Goal: Task Accomplishment & Management: Use online tool/utility

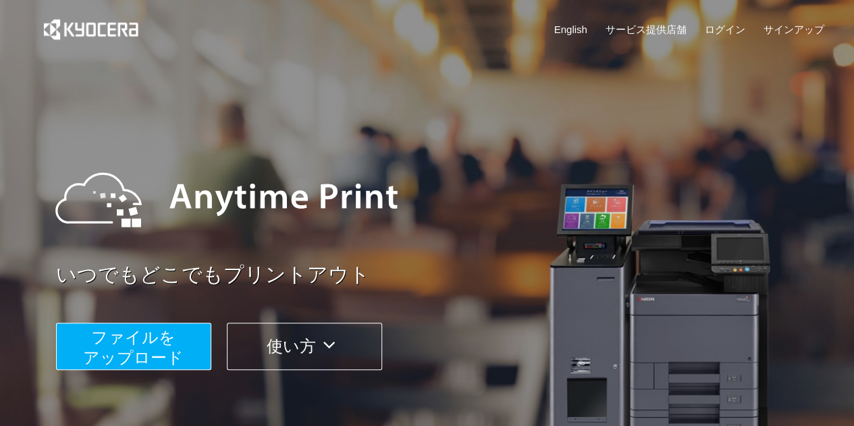
click at [157, 345] on span "ファイルを ​​アップロード" at bounding box center [133, 347] width 101 height 38
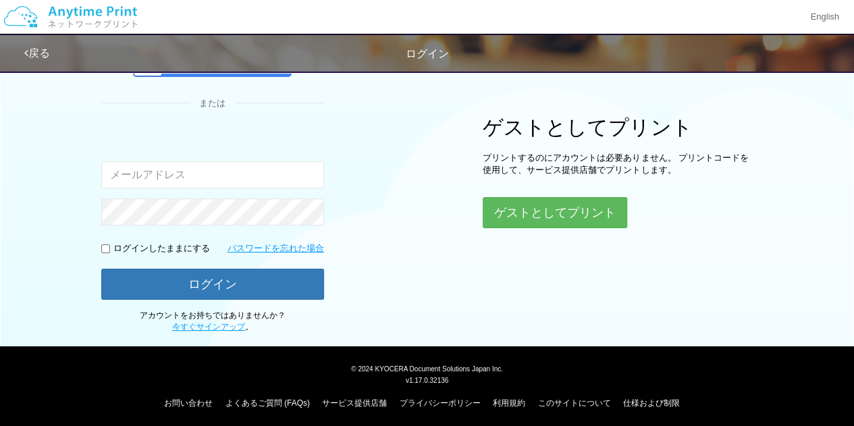
scroll to position [139, 0]
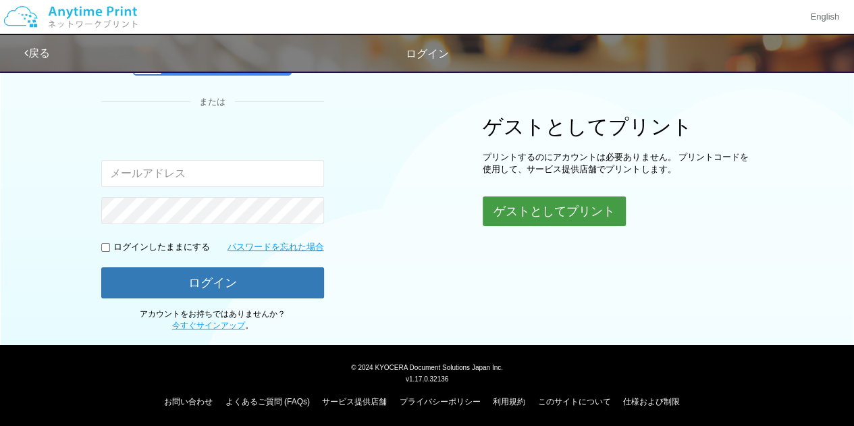
click at [547, 210] on button "ゲストとしてプリント" at bounding box center [554, 211] width 143 height 30
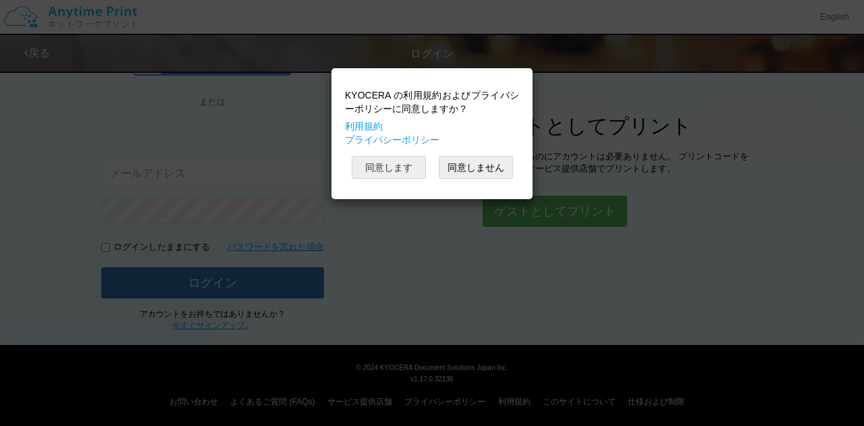
click at [383, 178] on button "同意します" at bounding box center [389, 167] width 74 height 23
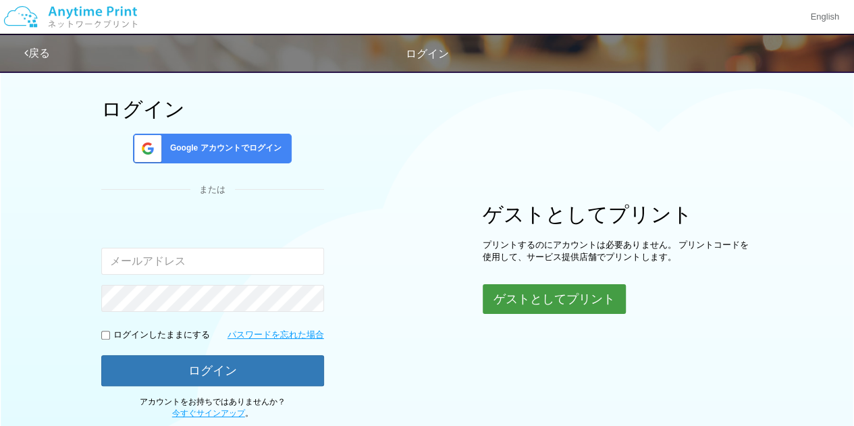
scroll to position [0, 0]
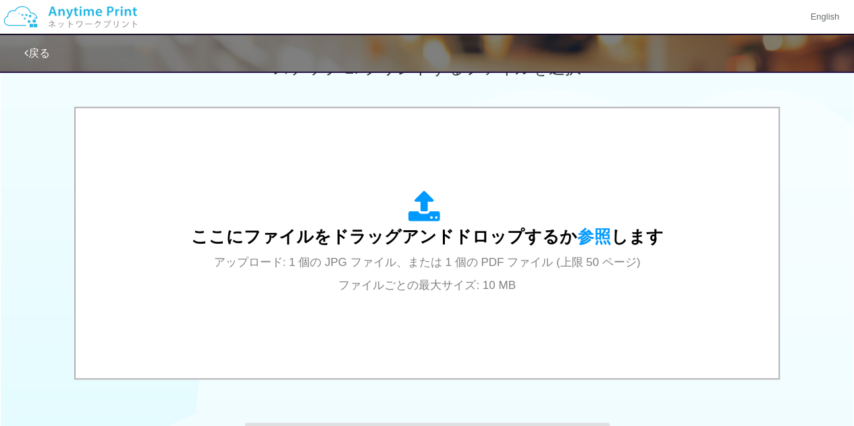
scroll to position [472, 0]
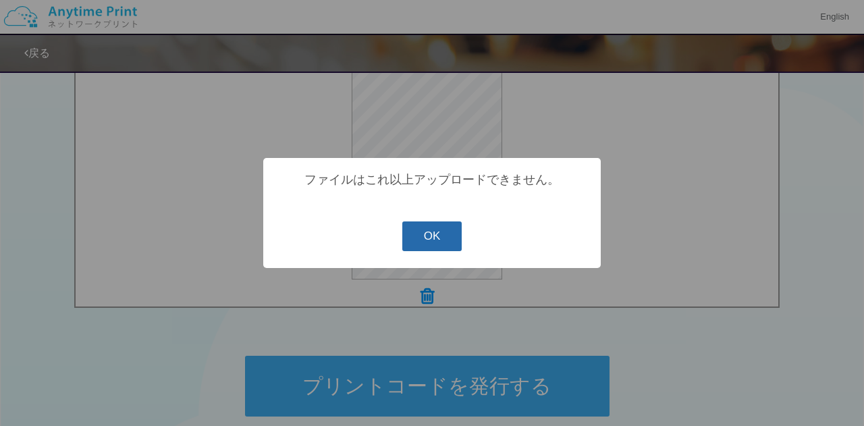
click at [441, 235] on button "OK" at bounding box center [432, 236] width 60 height 30
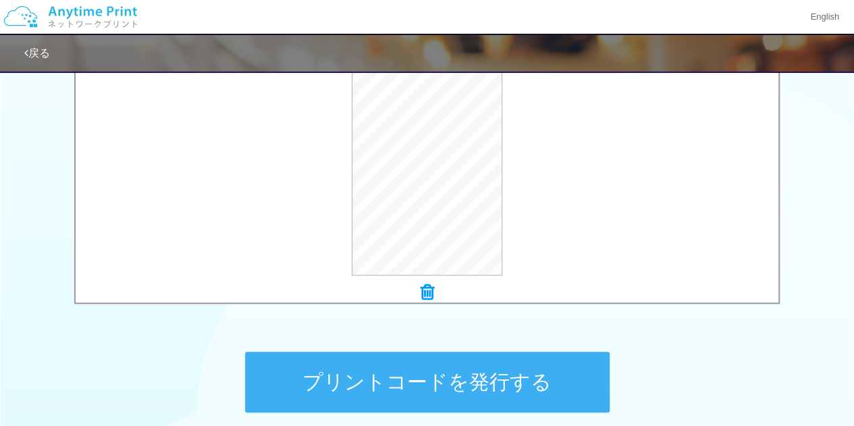
scroll to position [465, 0]
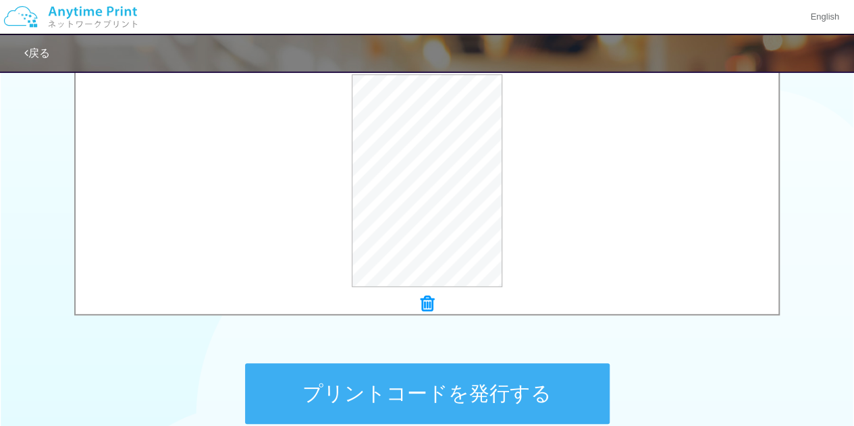
click at [426, 308] on icon at bounding box center [427, 304] width 13 height 18
click at [423, 187] on button "プレビュー" at bounding box center [433, 182] width 63 height 22
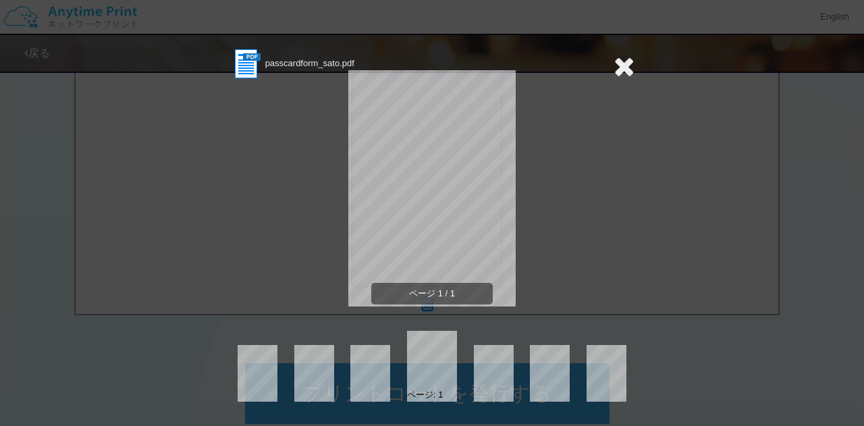
click at [622, 65] on icon at bounding box center [624, 66] width 21 height 27
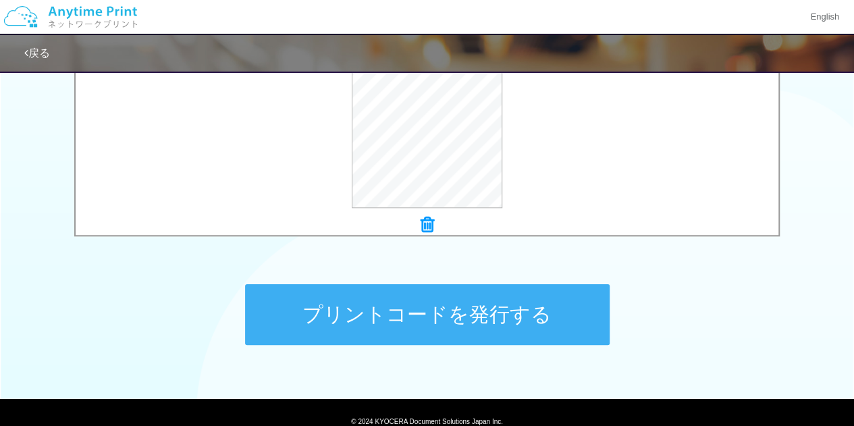
scroll to position [600, 0]
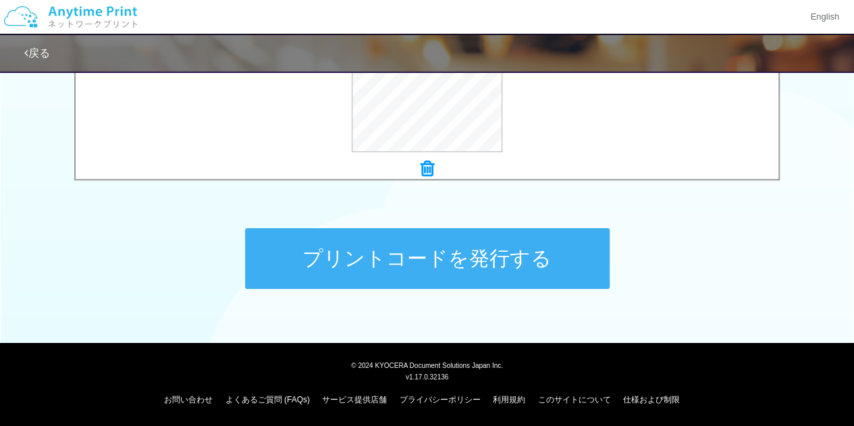
click at [441, 262] on button "プリントコードを発行する" at bounding box center [427, 258] width 364 height 61
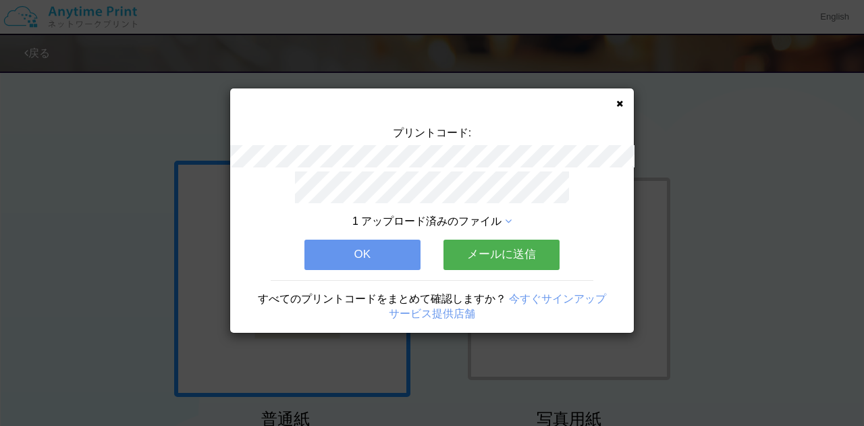
click at [543, 294] on link "今すぐサインアップ" at bounding box center [557, 298] width 97 height 11
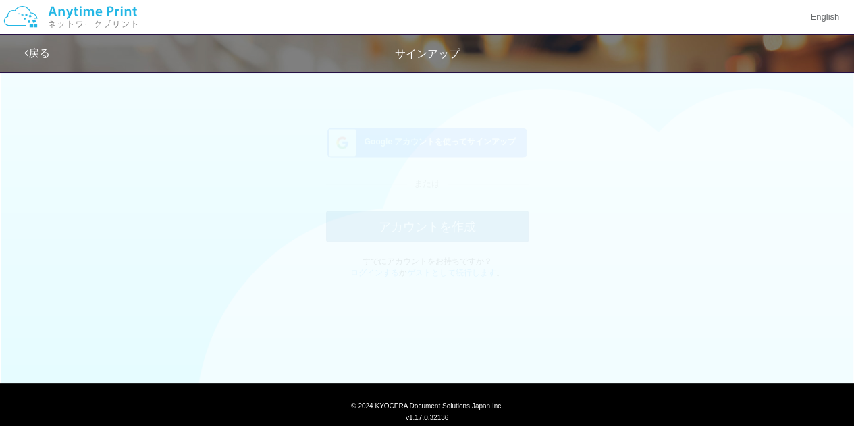
click at [453, 158] on span "Google アカウントを使ってサインアップ" at bounding box center [437, 154] width 157 height 11
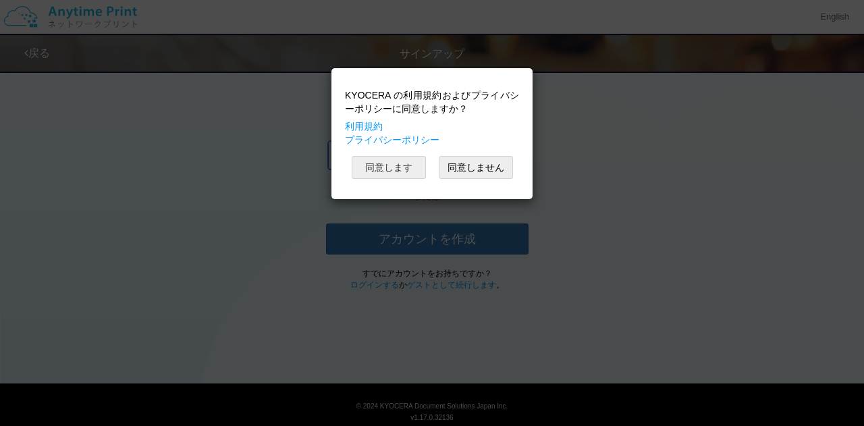
click at [396, 167] on button "同意します" at bounding box center [389, 167] width 74 height 23
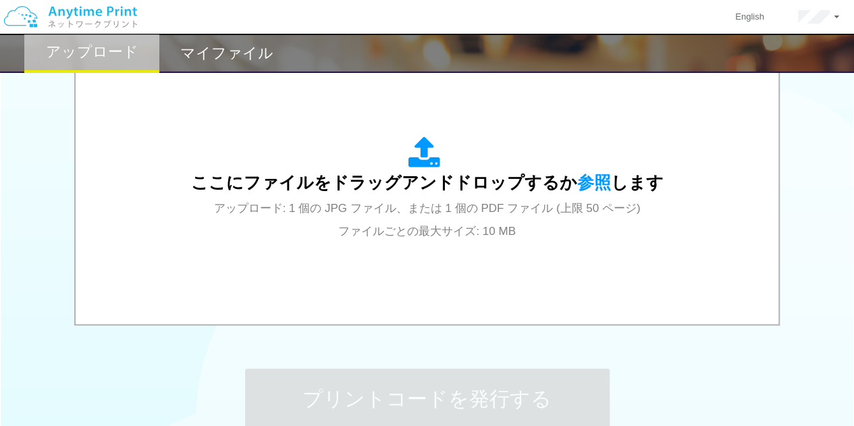
scroll to position [472, 0]
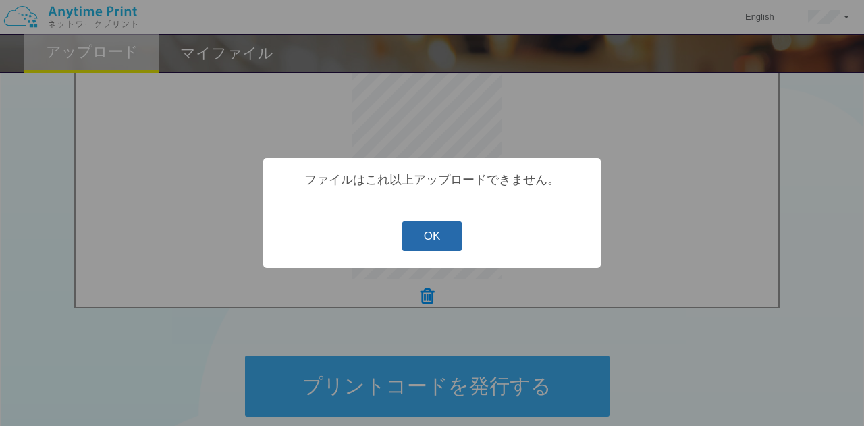
click at [440, 240] on button "OK" at bounding box center [432, 236] width 60 height 30
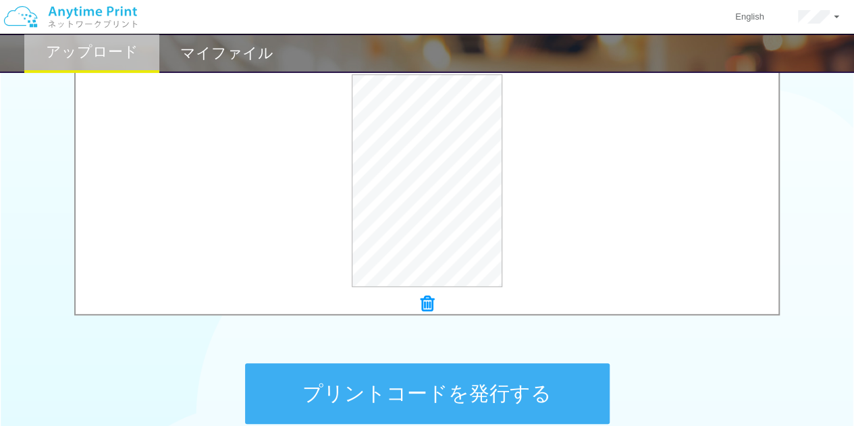
scroll to position [398, 0]
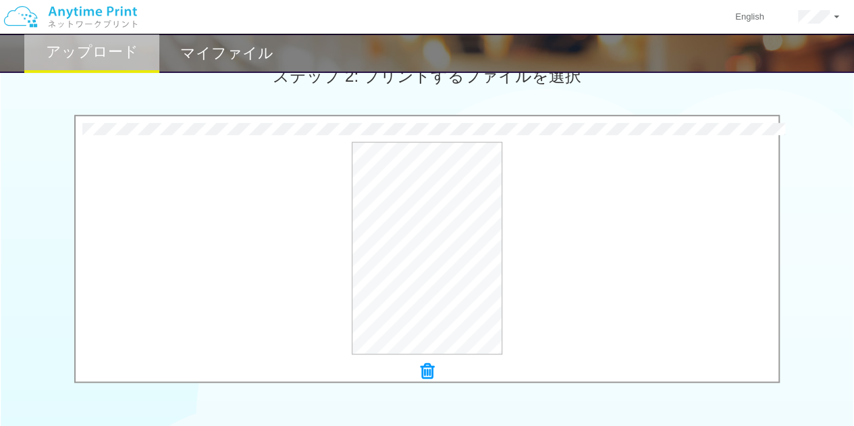
click at [424, 369] on icon at bounding box center [427, 371] width 13 height 18
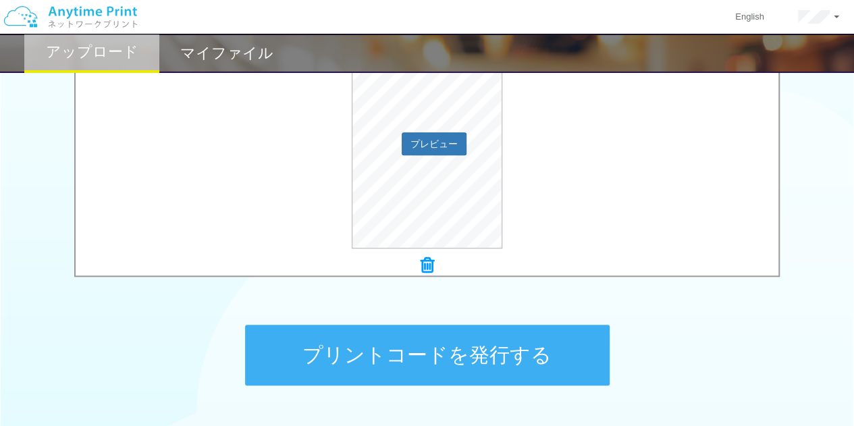
scroll to position [533, 0]
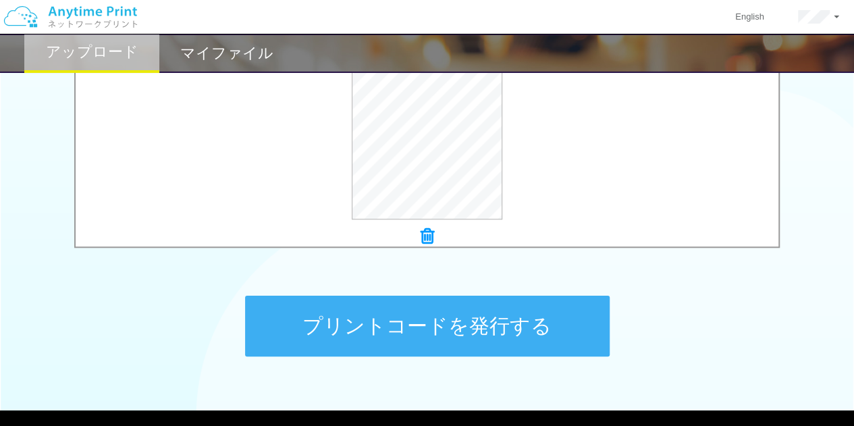
click at [412, 321] on button "プリントコードを発行する" at bounding box center [427, 326] width 364 height 61
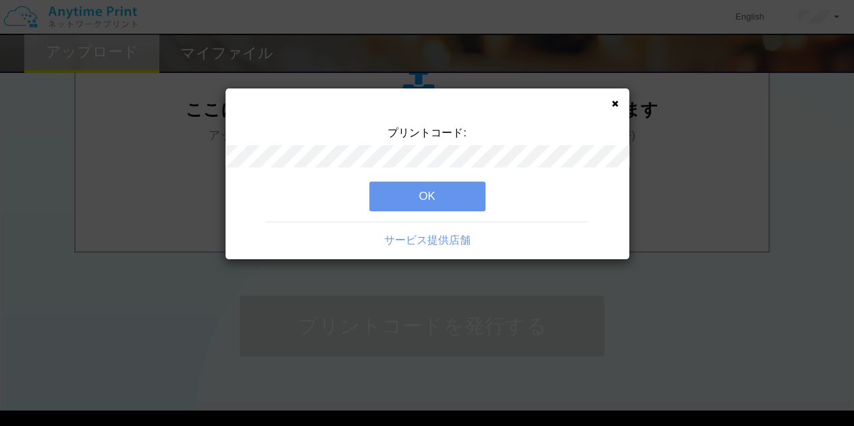
scroll to position [0, 0]
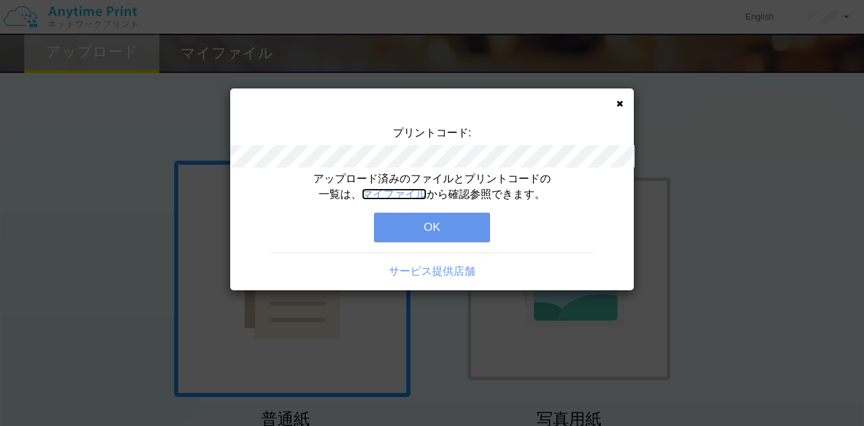
click at [412, 195] on link "マイファイル" at bounding box center [394, 193] width 65 height 11
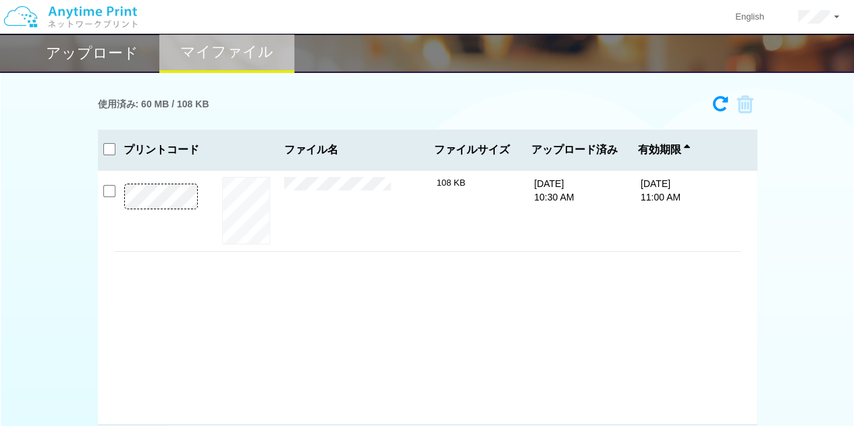
drag, startPoint x: 105, startPoint y: 50, endPoint x: 105, endPoint y: 61, distance: 11.5
click at [105, 51] on h2 "アップロード" at bounding box center [92, 53] width 92 height 16
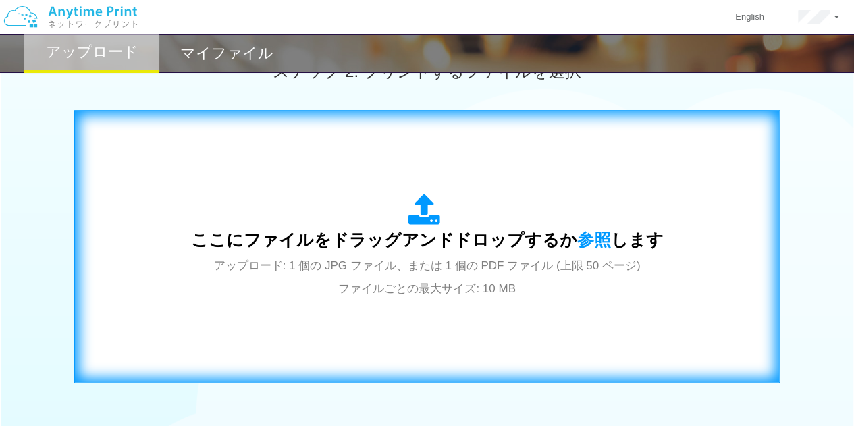
scroll to position [472, 0]
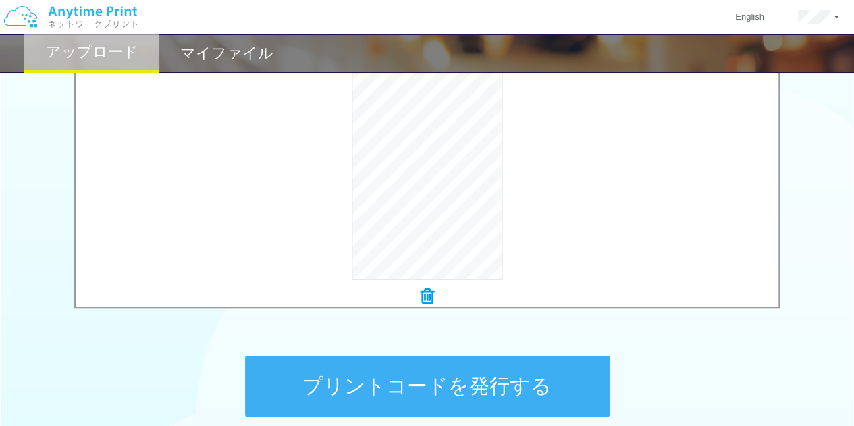
click at [429, 383] on button "プリントコードを発行する" at bounding box center [427, 386] width 364 height 61
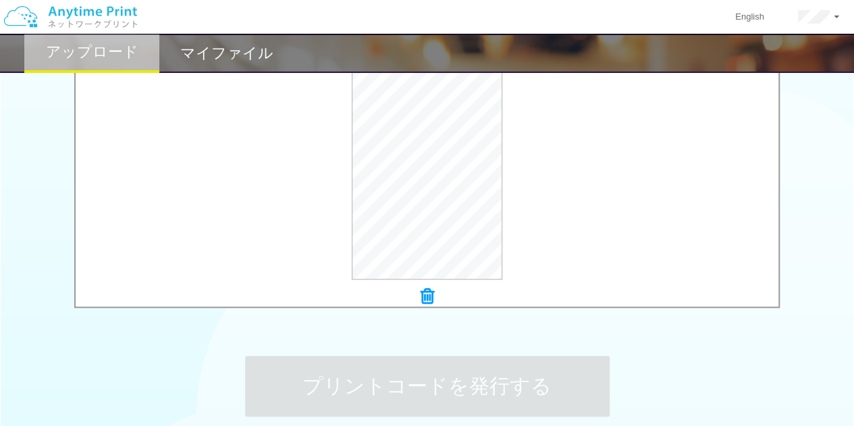
scroll to position [0, 0]
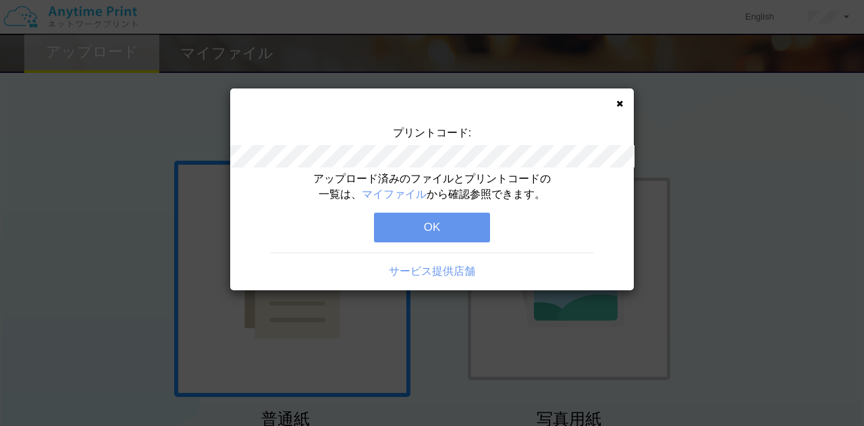
click at [404, 220] on button "OK" at bounding box center [432, 228] width 116 height 30
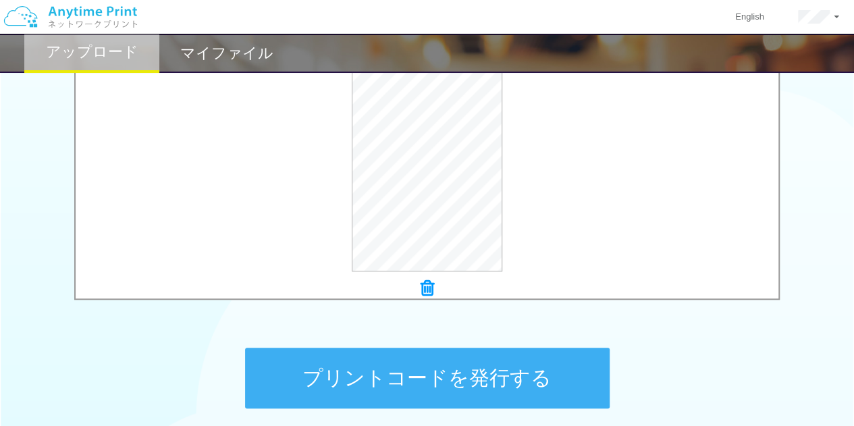
scroll to position [600, 0]
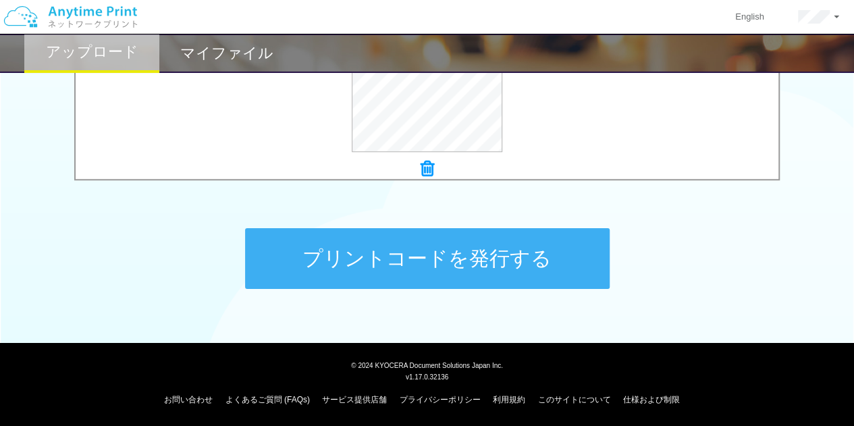
click at [344, 262] on button "プリントコードを発行する" at bounding box center [427, 258] width 364 height 61
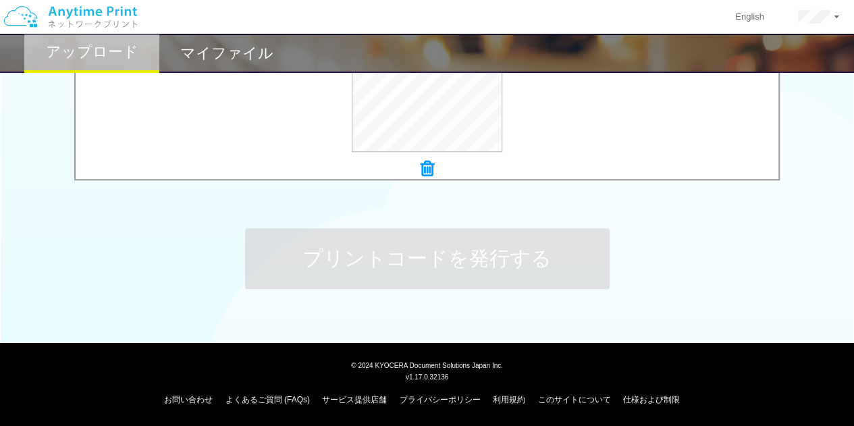
scroll to position [0, 0]
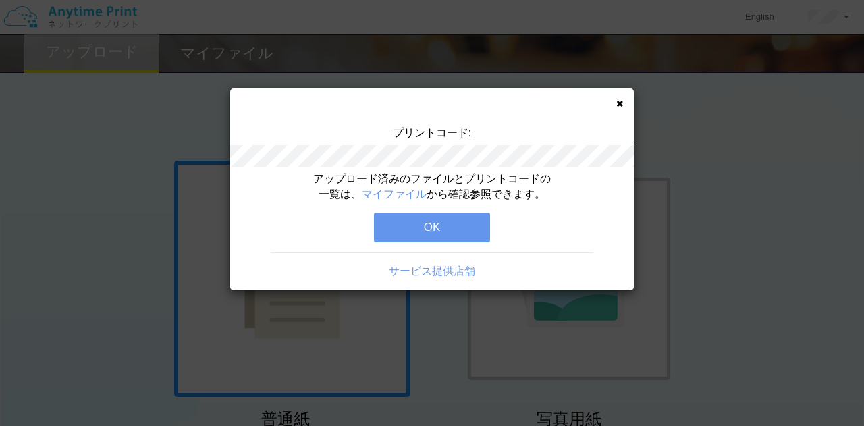
click at [425, 235] on button "OK" at bounding box center [432, 228] width 116 height 30
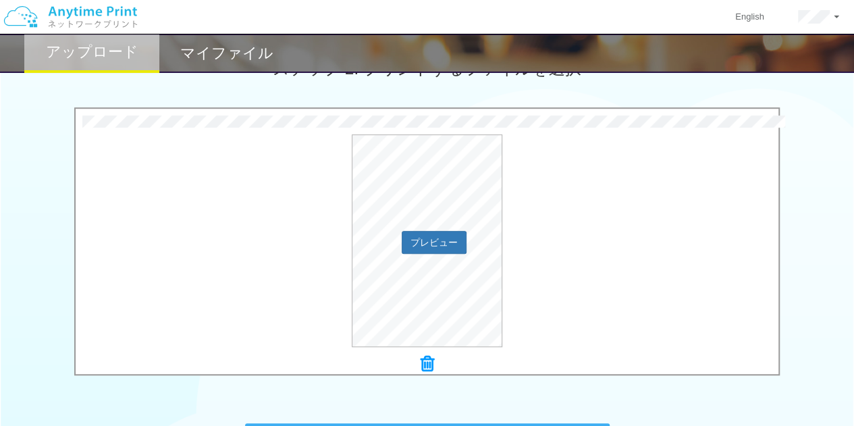
scroll to position [600, 0]
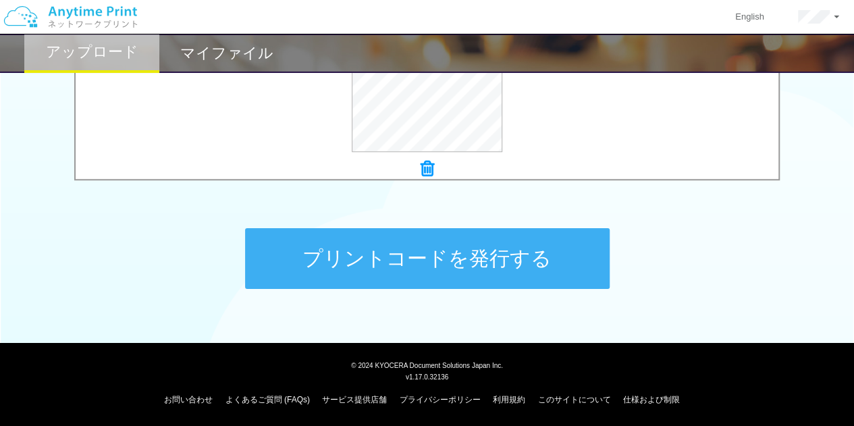
click at [359, 249] on button "プリントコードを発行する" at bounding box center [427, 258] width 364 height 61
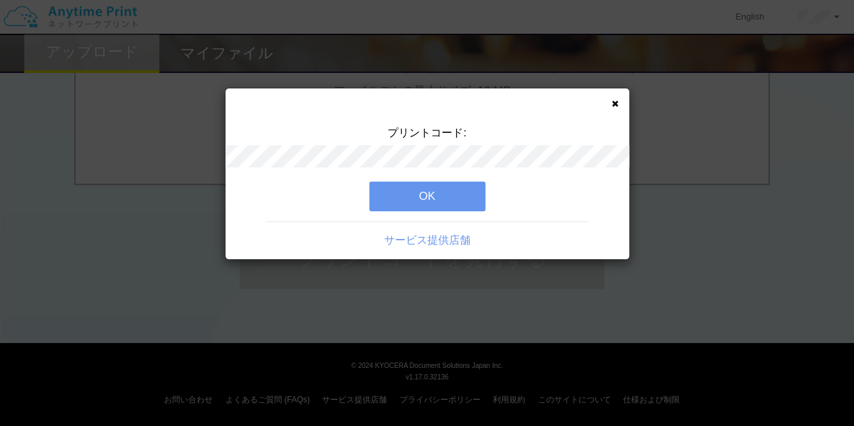
scroll to position [0, 0]
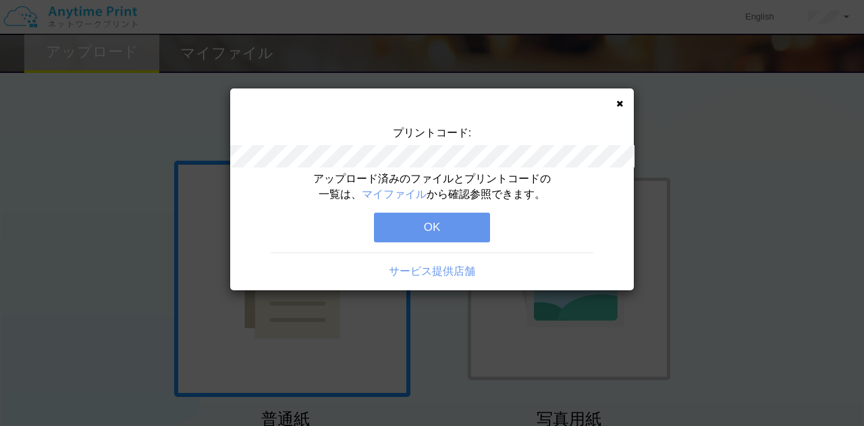
click at [423, 230] on button "OK" at bounding box center [432, 228] width 116 height 30
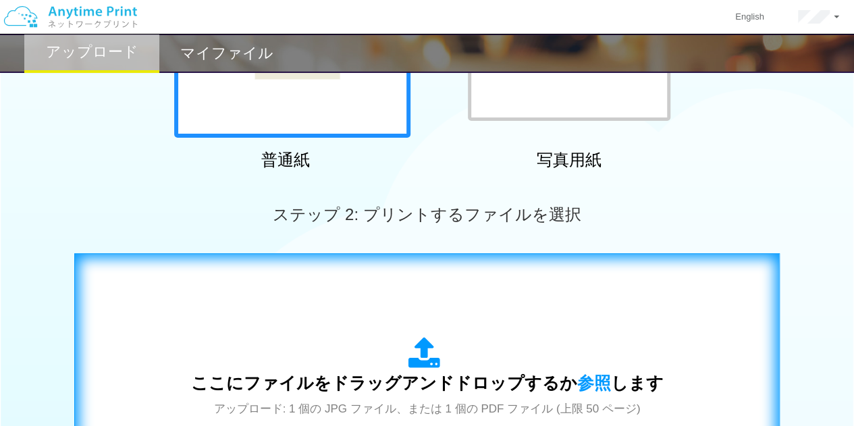
scroll to position [472, 0]
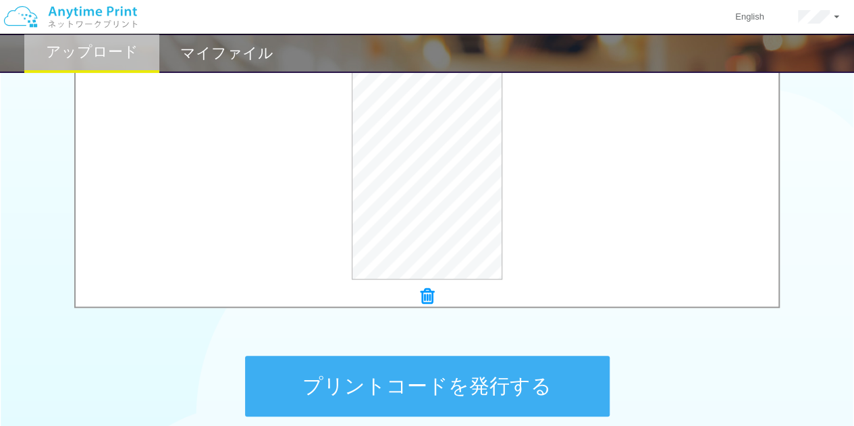
click at [401, 383] on button "プリントコードを発行する" at bounding box center [427, 386] width 364 height 61
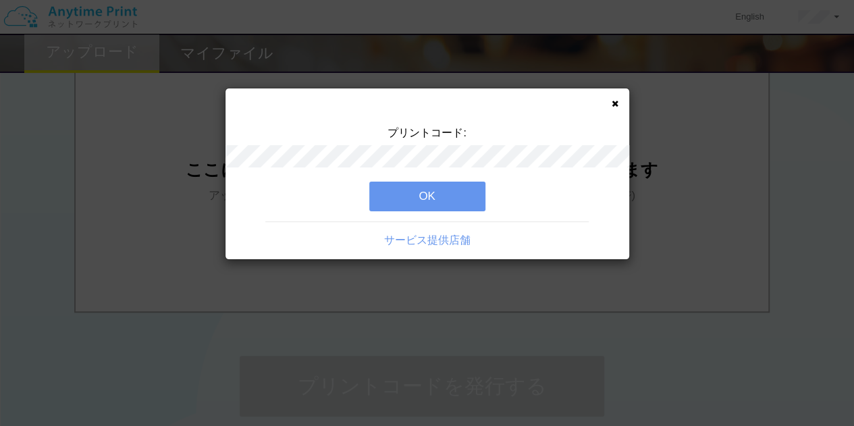
scroll to position [0, 0]
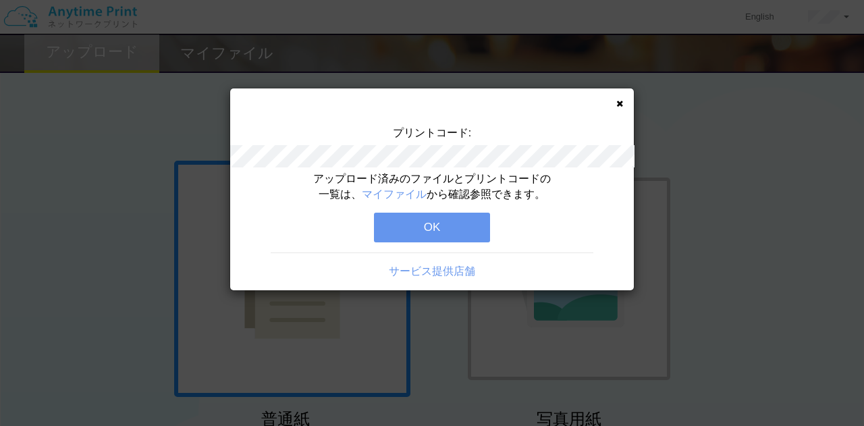
click at [425, 221] on button "OK" at bounding box center [432, 228] width 116 height 30
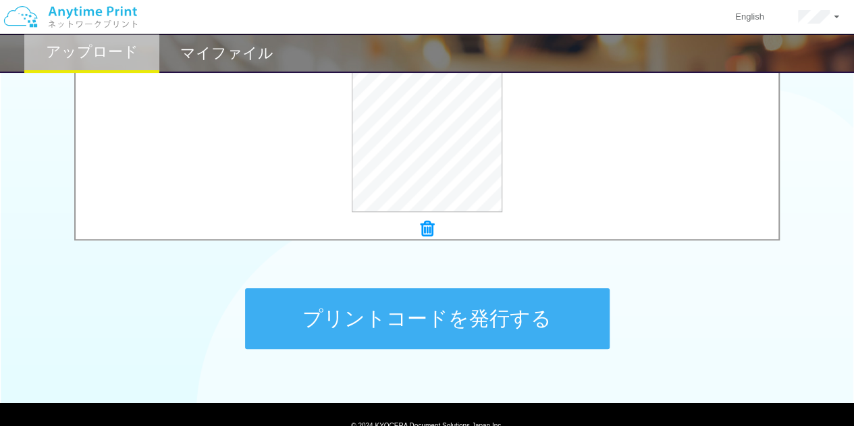
scroll to position [600, 0]
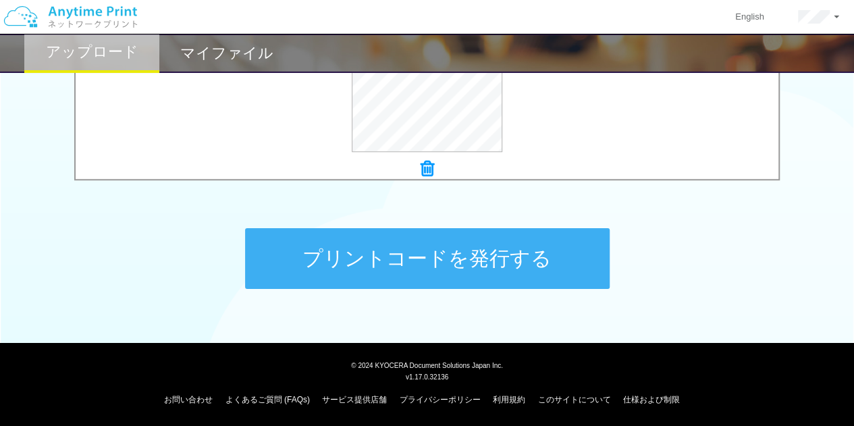
click at [455, 266] on button "プリントコードを発行する" at bounding box center [427, 258] width 364 height 61
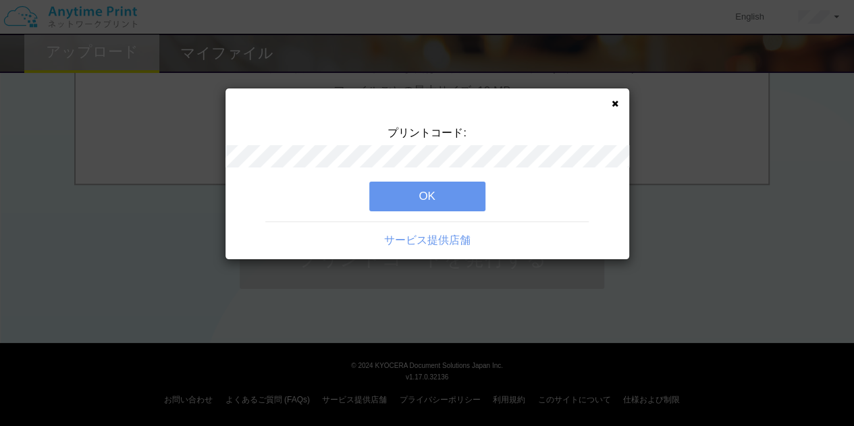
scroll to position [0, 0]
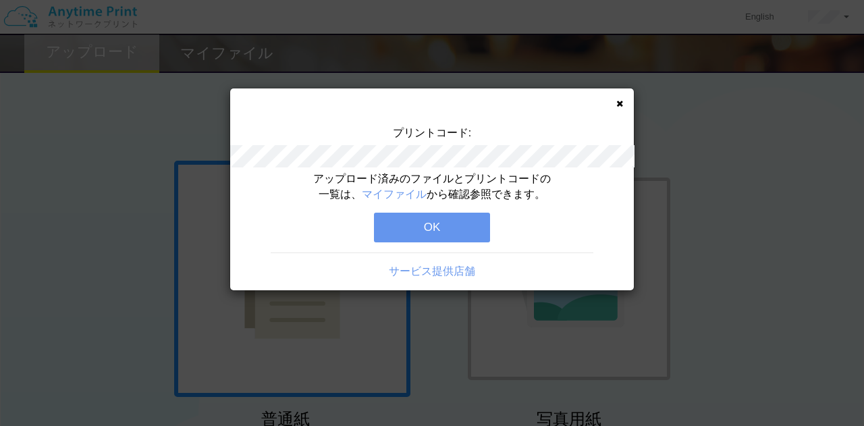
click at [445, 227] on button "OK" at bounding box center [432, 228] width 116 height 30
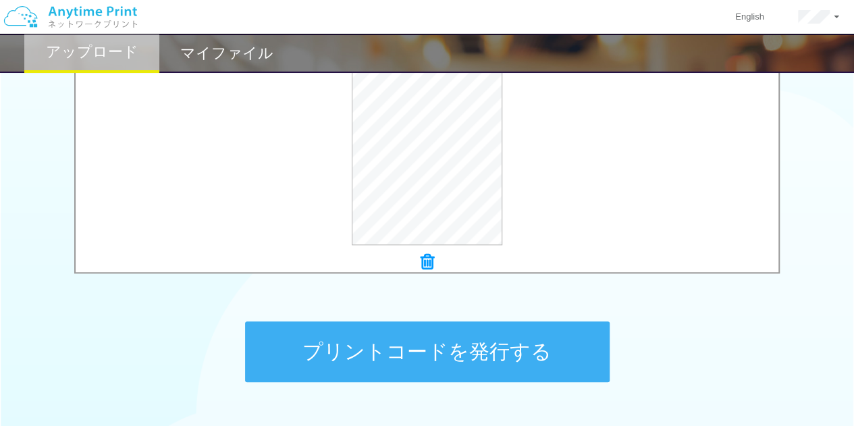
scroll to position [600, 0]
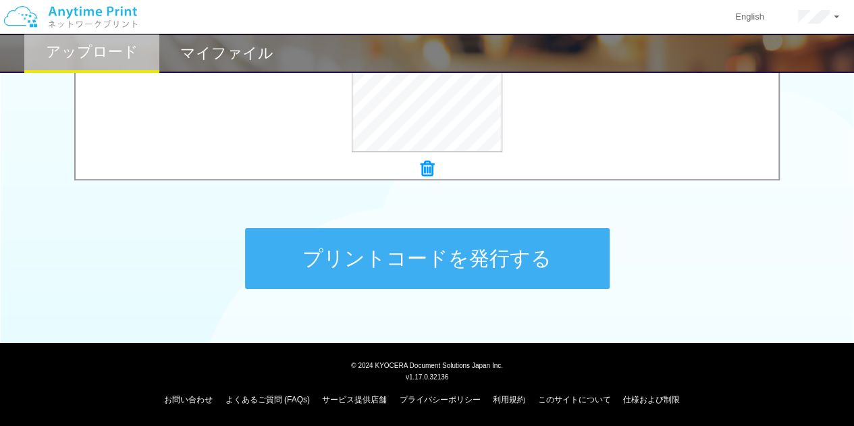
click at [412, 253] on button "プリントコードを発行する" at bounding box center [427, 258] width 364 height 61
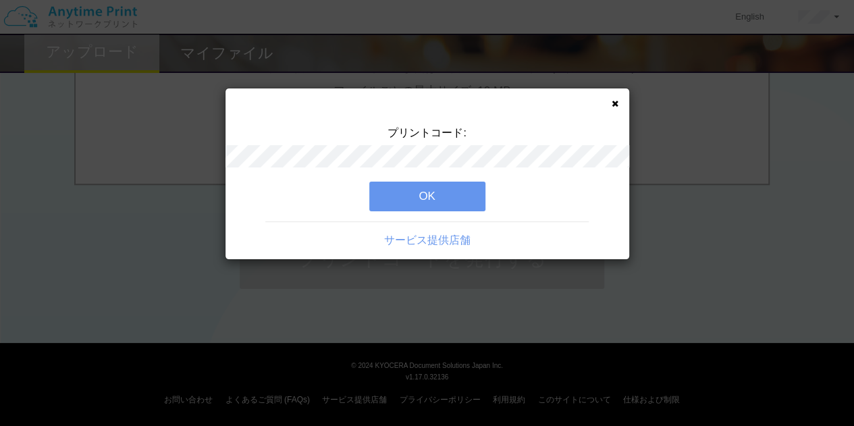
scroll to position [0, 0]
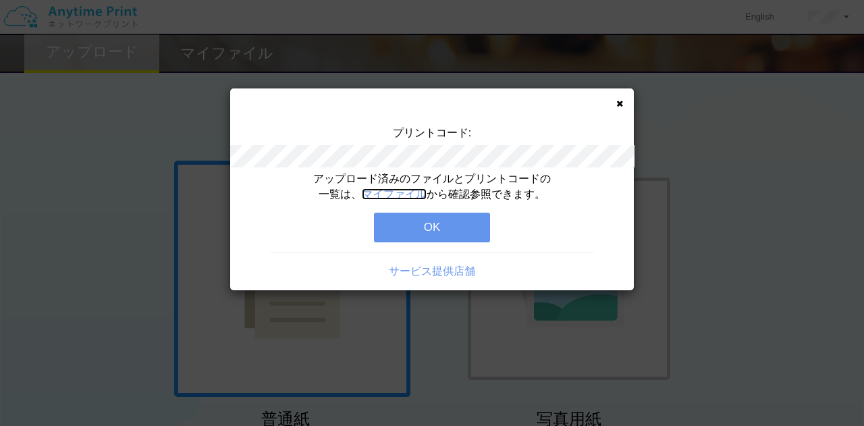
click at [407, 192] on link "マイファイル" at bounding box center [394, 193] width 65 height 11
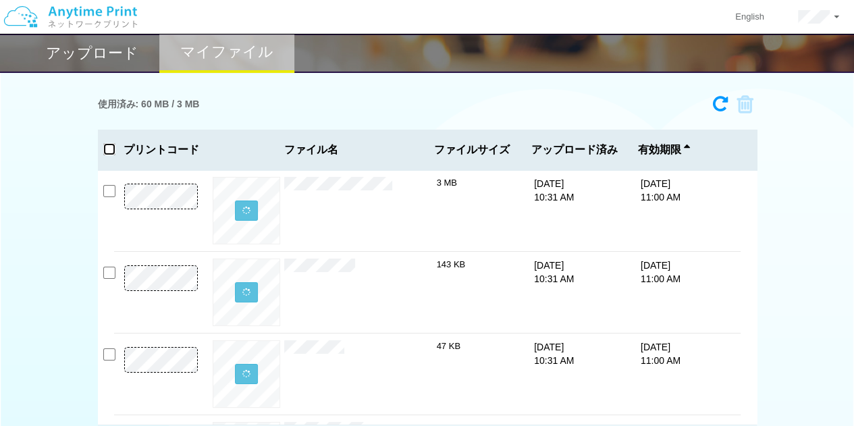
click at [105, 151] on input "checkbox" at bounding box center [109, 149] width 12 height 12
checkbox input "true"
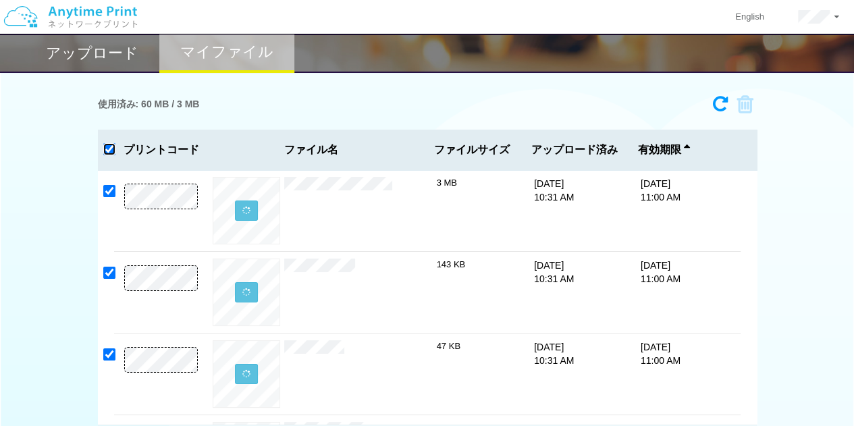
checkbox input "true"
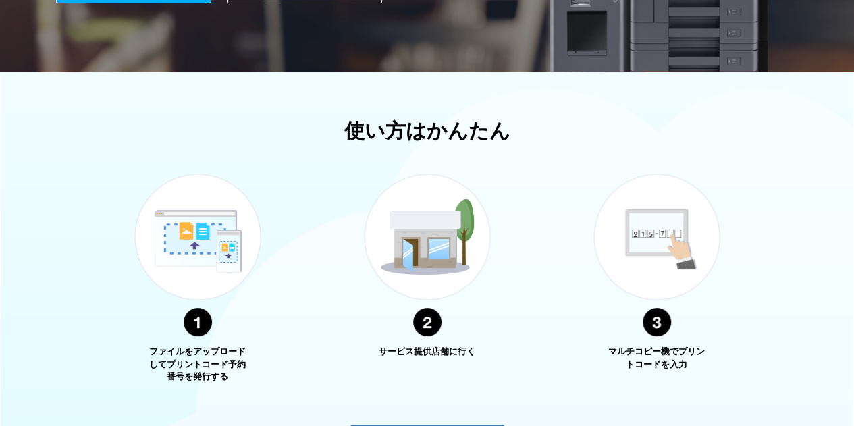
scroll to position [207, 0]
